Goal: Information Seeking & Learning: Learn about a topic

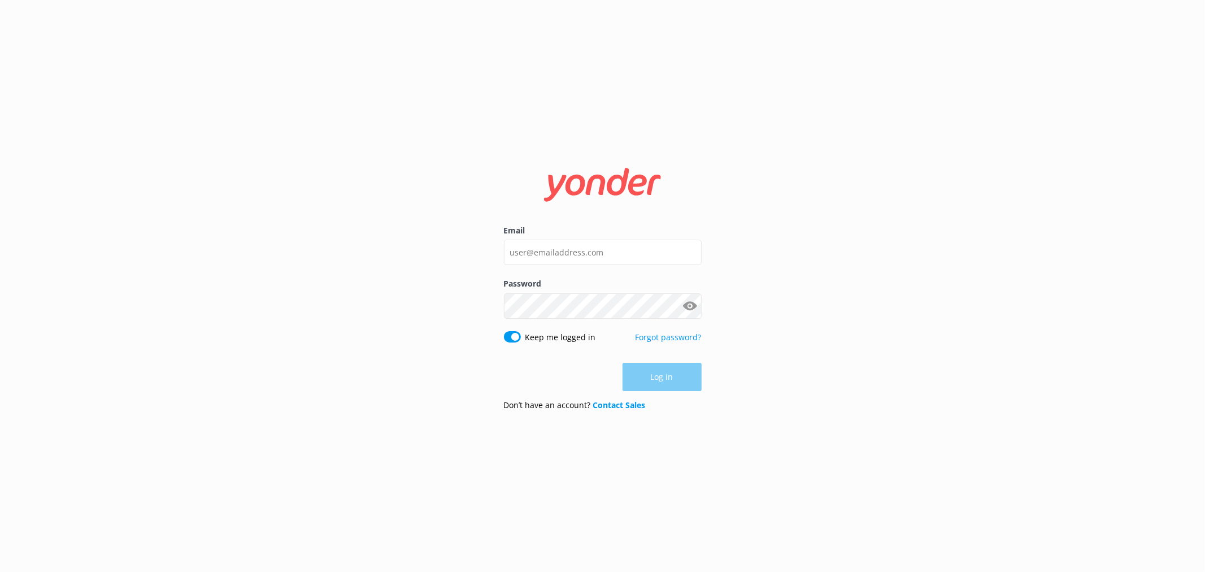
click at [1097, 302] on div "Email Password Show password Keep me logged in Forgot password? Log in Don’t ha…" at bounding box center [602, 286] width 1205 height 572
click at [616, 245] on input "Email" at bounding box center [603, 252] width 198 height 25
type input "[PERSON_NAME][EMAIL_ADDRESS][PERSON_NAME][DOMAIN_NAME]"
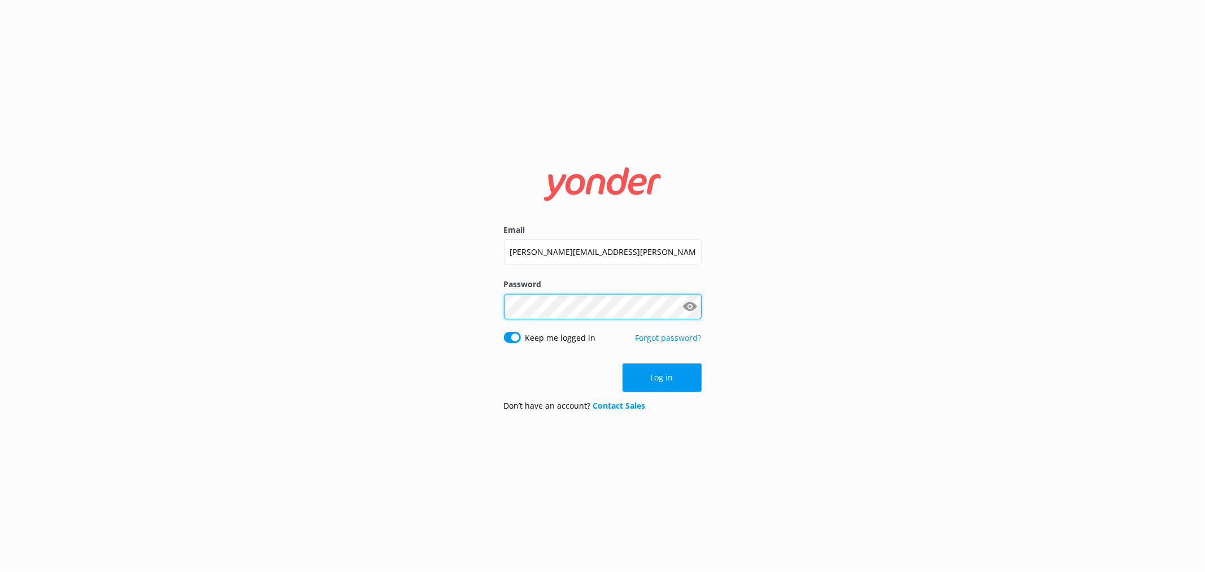
click button "Log in" at bounding box center [662, 377] width 79 height 28
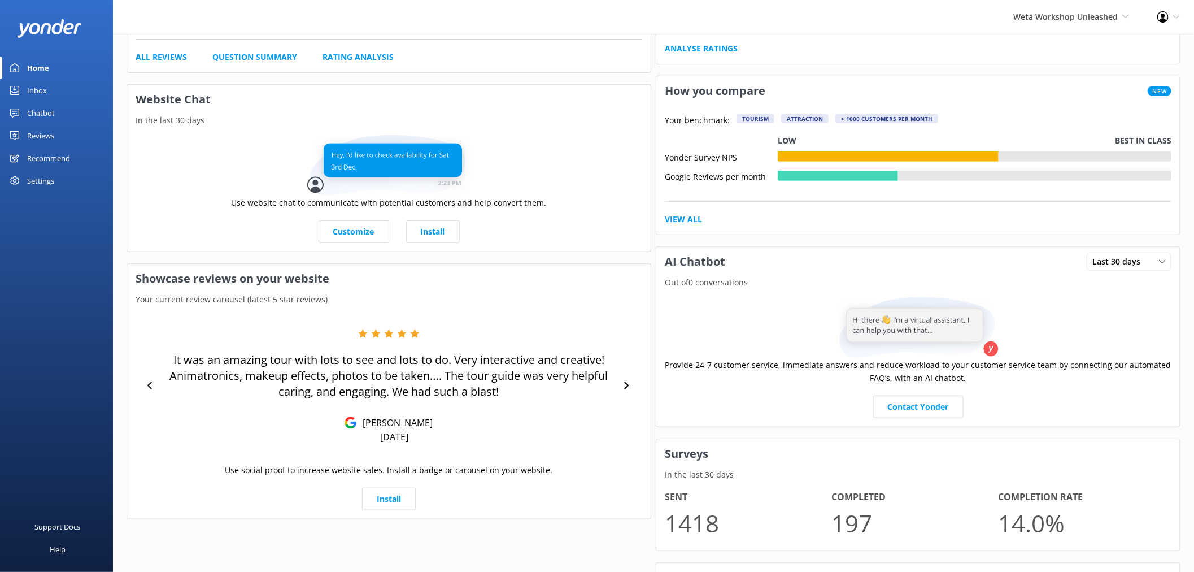
scroll to position [234, 0]
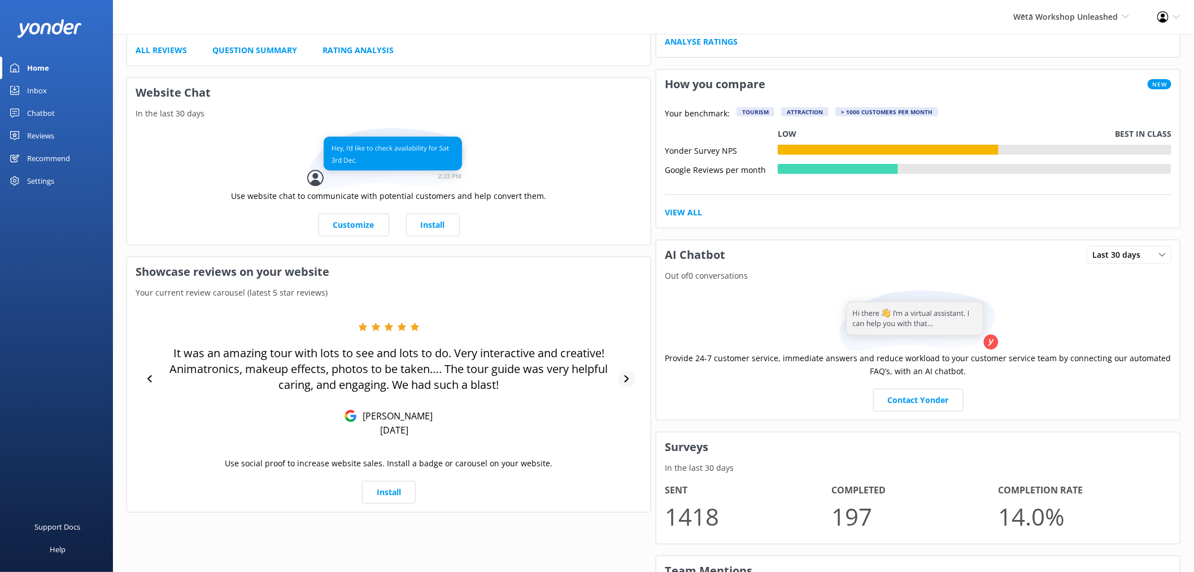
click at [630, 379] on div at bounding box center [627, 379] width 17 height 17
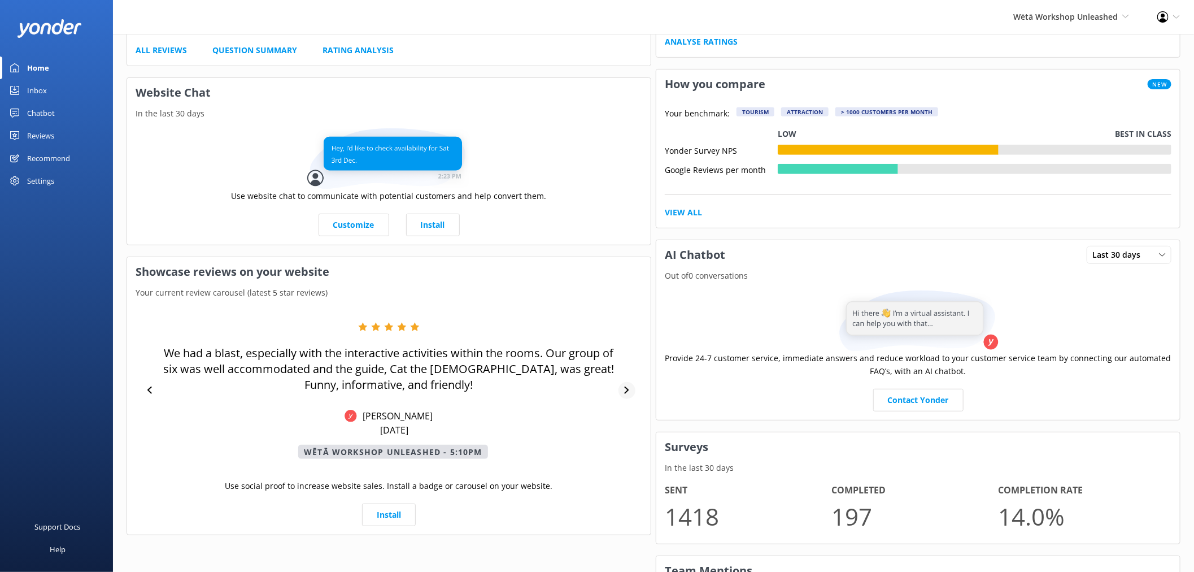
click at [630, 379] on div "We had a blast, especially with the interactive activities within the rooms. Ou…" at bounding box center [389, 390] width 507 height 137
click at [632, 390] on div at bounding box center [627, 390] width 17 height 17
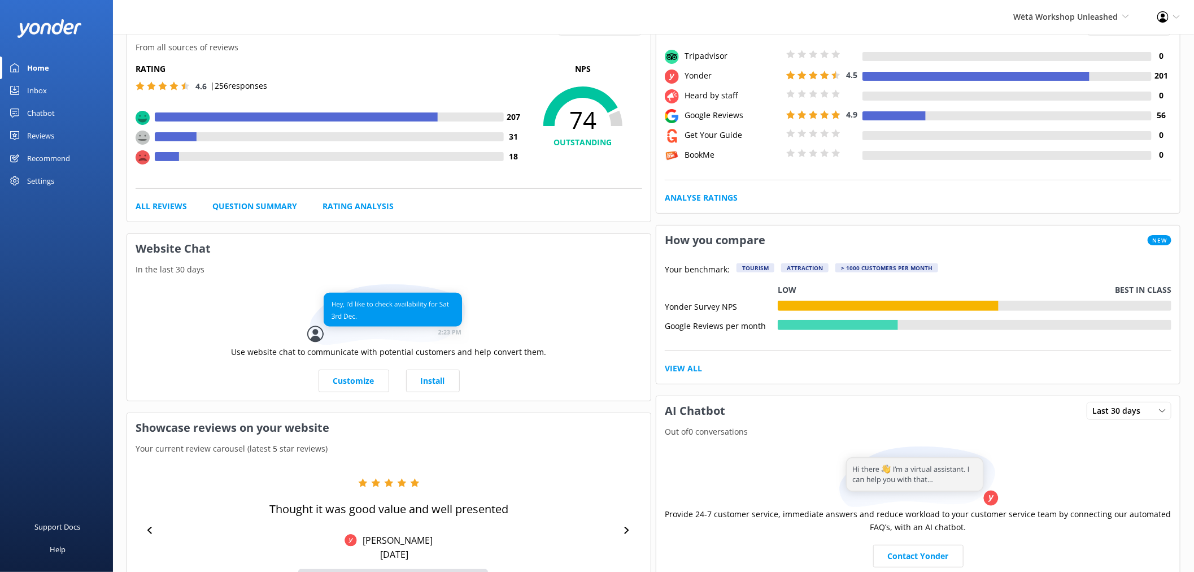
scroll to position [0, 0]
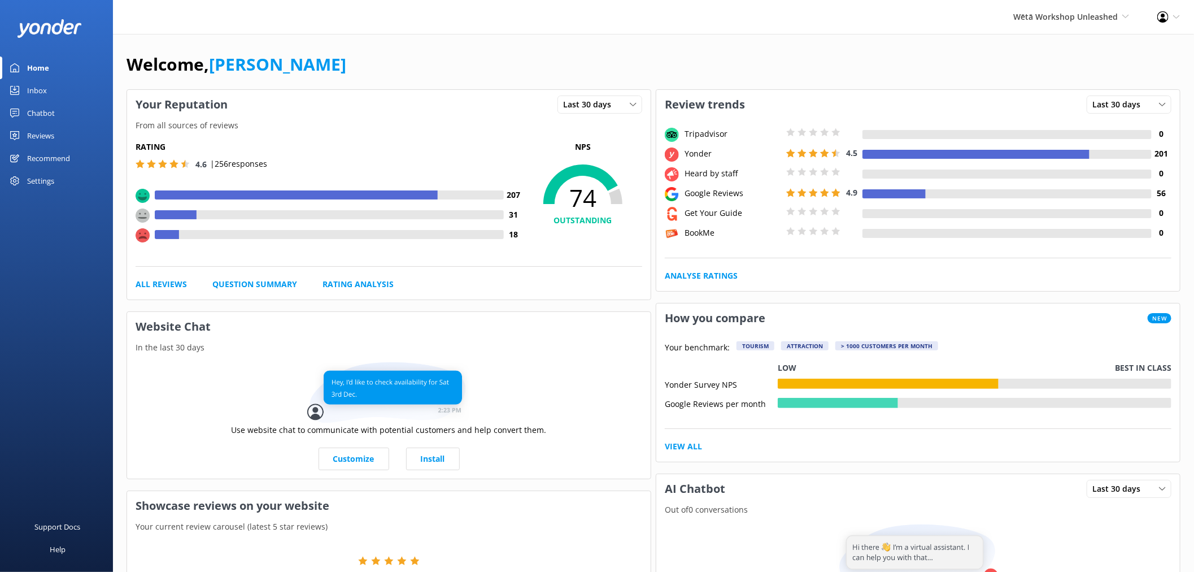
click at [41, 134] on div "Reviews" at bounding box center [40, 135] width 27 height 23
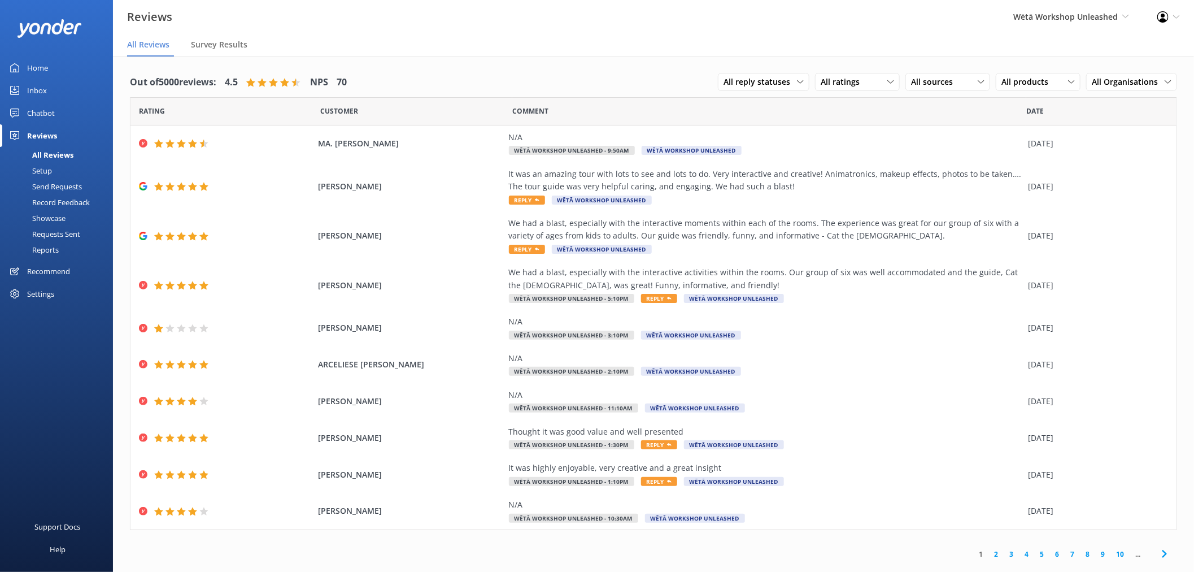
click at [998, 550] on link "2" at bounding box center [996, 554] width 15 height 11
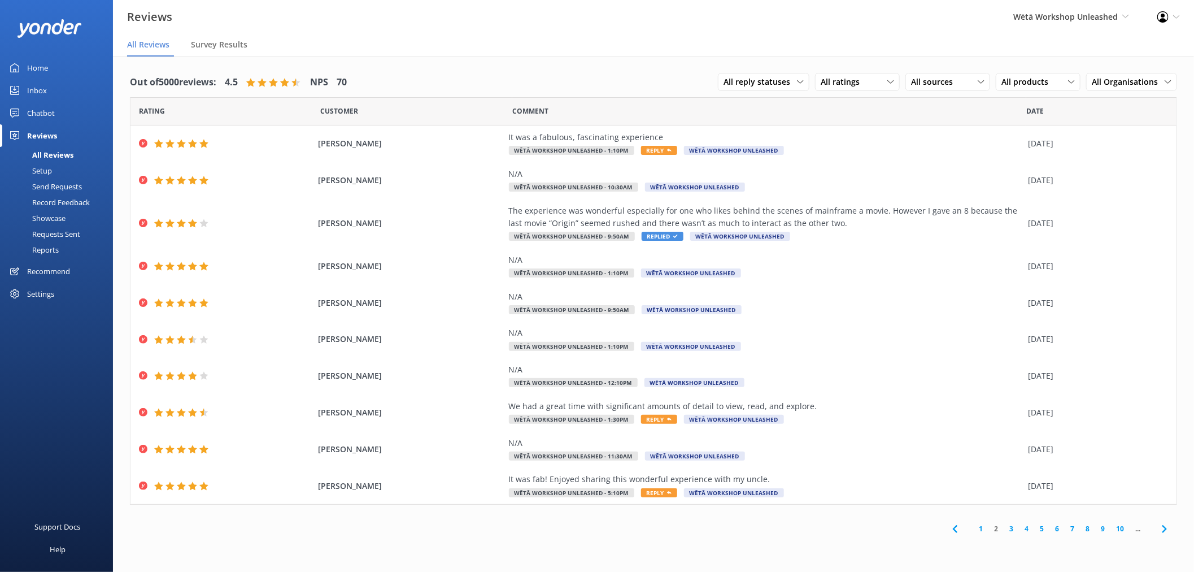
click at [1012, 527] on link "3" at bounding box center [1011, 528] width 15 height 11
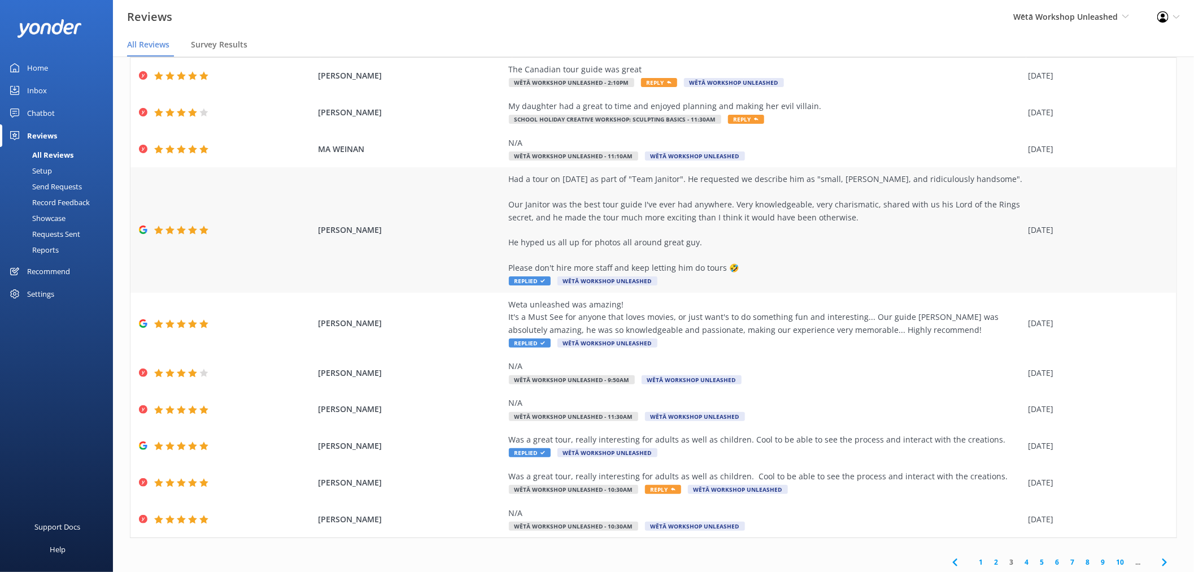
scroll to position [70, 0]
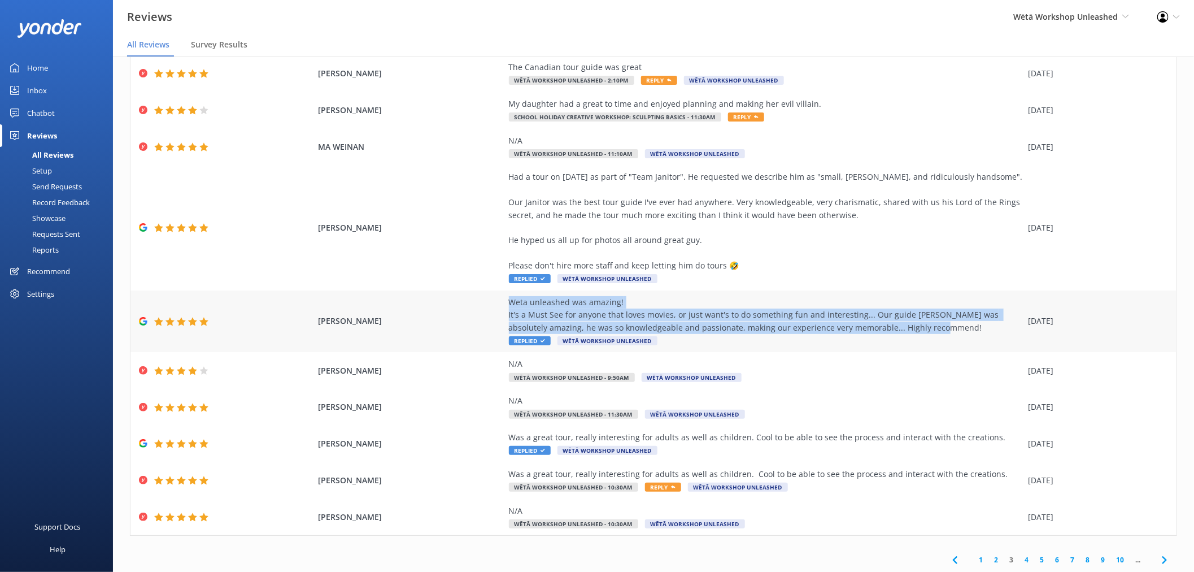
drag, startPoint x: 498, startPoint y: 301, endPoint x: 922, endPoint y: 328, distance: 425.1
click at [922, 328] on div "[PERSON_NAME] Weta unleashed was amazing! It's a Must See for anyone that loves…" at bounding box center [653, 321] width 1046 height 62
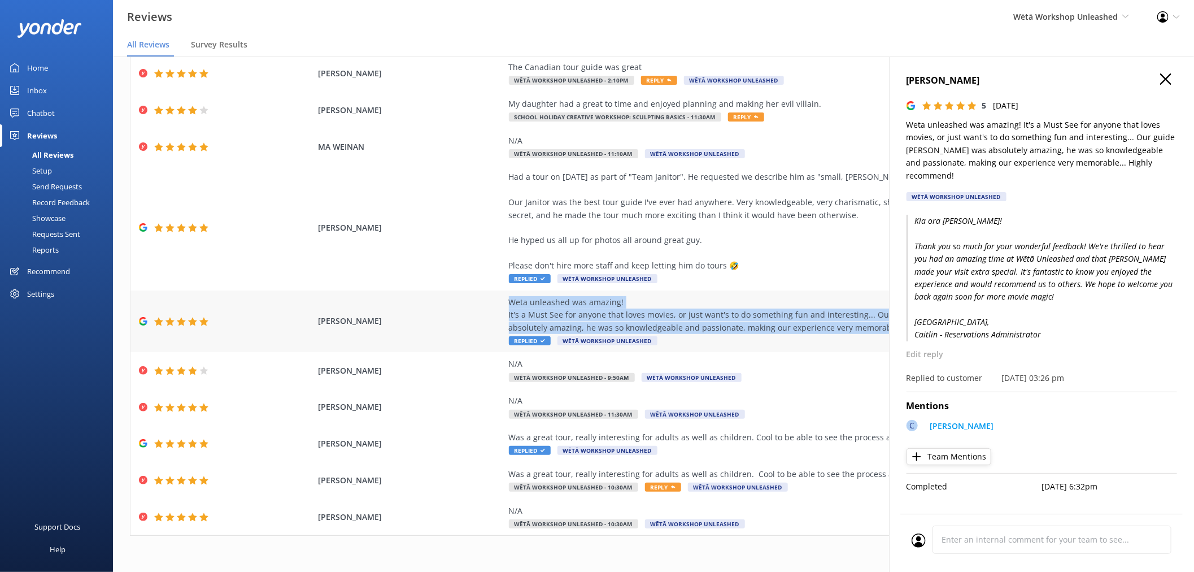
copy div "Weta unleashed was amazing! It's a Must See for anyone that loves movies, or ju…"
